Goal: Task Accomplishment & Management: Complete application form

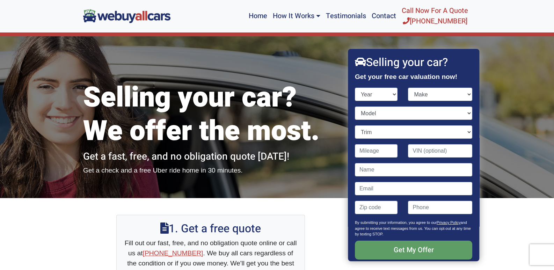
select select "2010"
click at [355, 88] on select "Year [DATE] 2024 2023 2022 2021 2020 2019 2018 2017 2016 2015 2014 2013 2012 20…" at bounding box center [376, 94] width 43 height 13
click at [461, 95] on select "Make Acura Aston [PERSON_NAME] Audi Bentley BMW Buick Cadillac Chevrolet Chrysl…" at bounding box center [440, 94] width 64 height 13
select select "Honda"
click at [408, 88] on select "Make Acura Aston [PERSON_NAME] Audi Bentley BMW Buick Cadillac Chevrolet Chrysl…" at bounding box center [440, 94] width 64 height 13
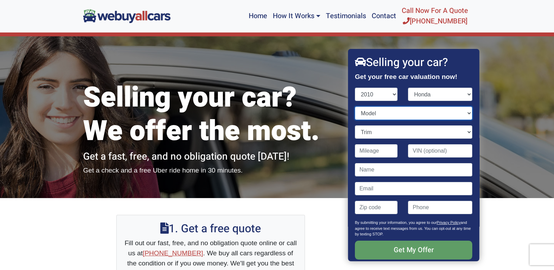
click at [462, 114] on select "Model Accord Accord Crosstour Civic CR-V Element Fit Insight Odyssey Pilot Ridg…" at bounding box center [413, 113] width 117 height 13
select select "Insight"
click at [355, 107] on select "Model Accord Accord Crosstour Civic CR-V Element Fit Insight Odyssey Pilot Ridg…" at bounding box center [413, 113] width 117 height 13
click at [465, 132] on select "Trim EX 4dr Hatchback (1.3L 4cyl gas/electric hybrid CVT) EX 4dr Hatchback w/Na…" at bounding box center [413, 131] width 117 height 13
select select "EX 4dr Hatchback (1.3L 4cyl gas/electric hybrid CVT)"
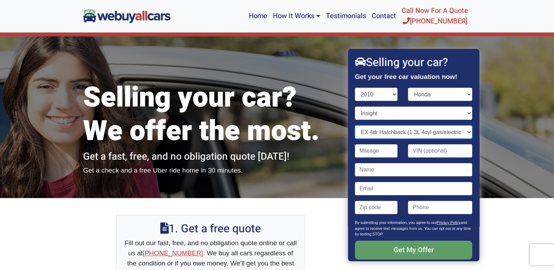
click at [355, 125] on select "Trim EX 4dr Hatchback (1.3L 4cyl gas/electric hybrid CVT) EX 4dr Hatchback w/Na…" at bounding box center [413, 131] width 117 height 13
click at [387, 153] on input "Contact form" at bounding box center [376, 150] width 43 height 13
click at [423, 153] on input "Contact form" at bounding box center [440, 150] width 64 height 13
paste input "JHMZE2H70AS03284"
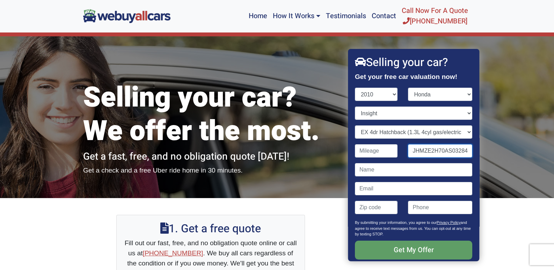
type input "JHMZE2H70AS03284"
click at [380, 156] on input "Contact form" at bounding box center [376, 150] width 43 height 13
type input "185,000"
